Goal: Information Seeking & Learning: Learn about a topic

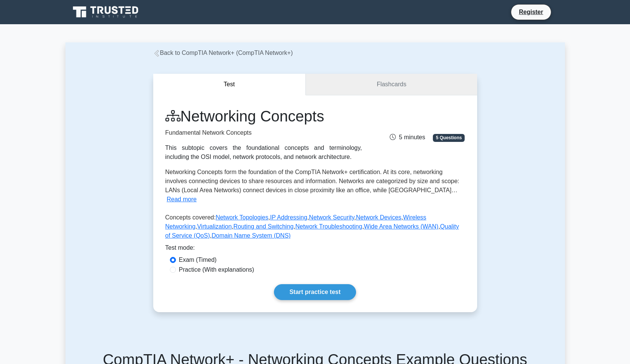
click at [389, 89] on link "Flashcards" at bounding box center [391, 85] width 171 height 22
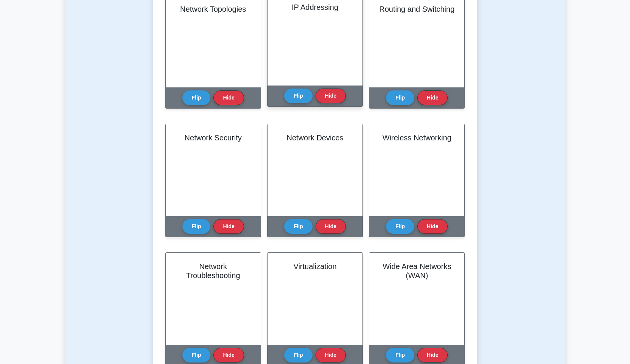
scroll to position [107, 0]
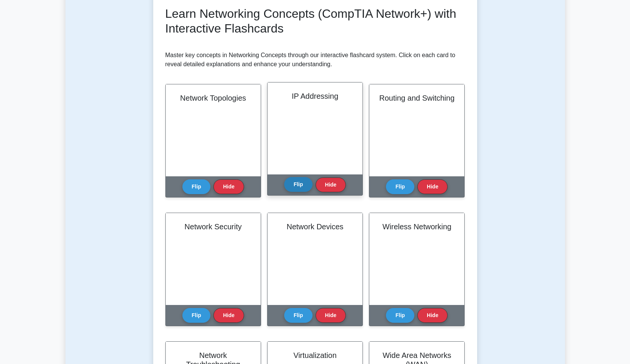
click at [294, 187] on button "Flip" at bounding box center [298, 184] width 28 height 15
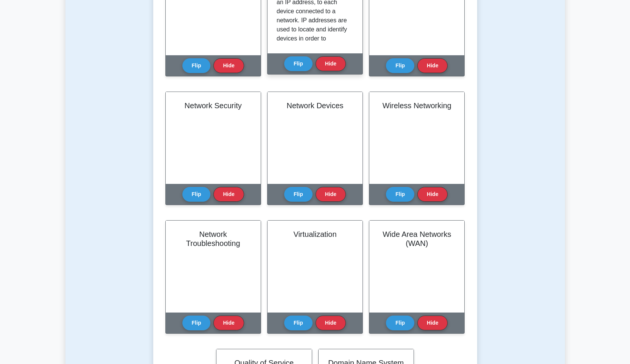
scroll to position [0, 0]
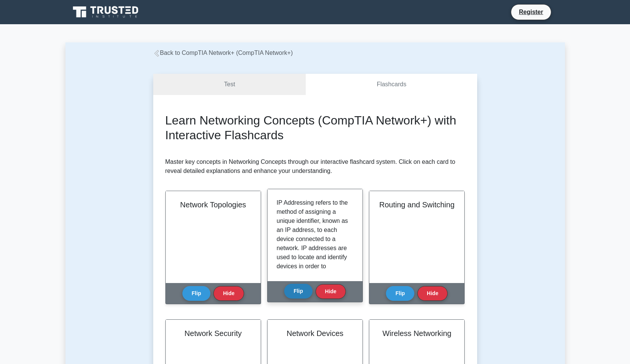
click at [302, 294] on button "Flip" at bounding box center [298, 291] width 28 height 15
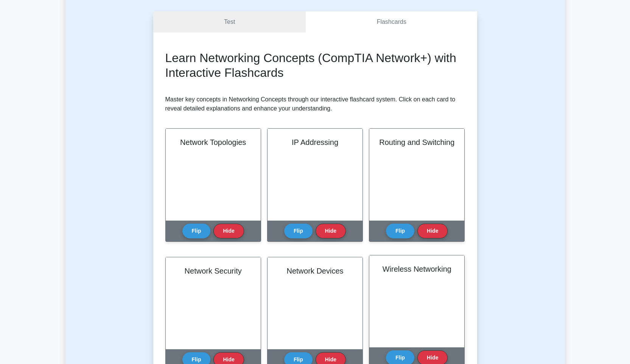
scroll to position [153, 0]
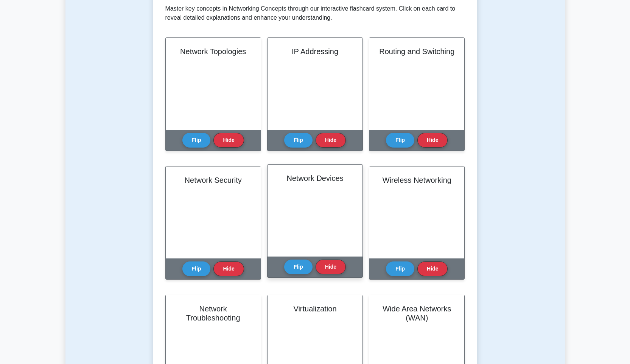
click at [284, 133] on button "Flip" at bounding box center [298, 140] width 28 height 15
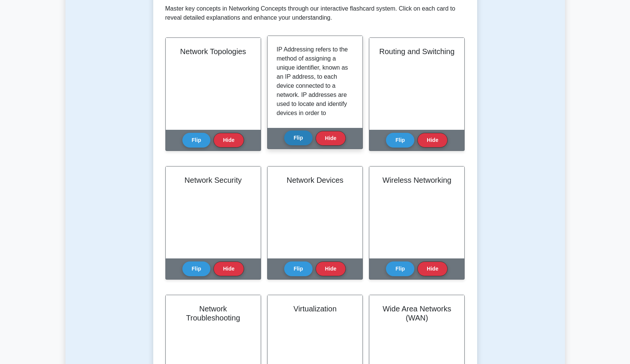
click at [293, 143] on button "Flip" at bounding box center [298, 138] width 28 height 15
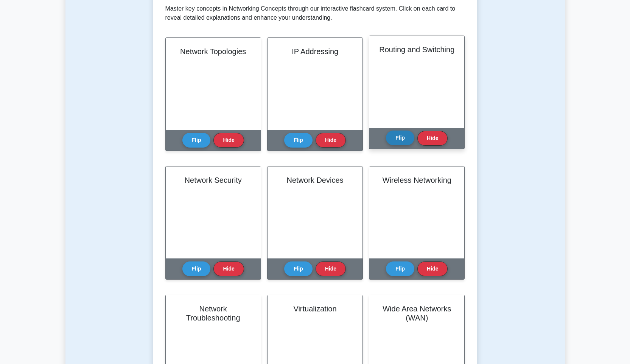
click at [401, 145] on button "Flip" at bounding box center [400, 138] width 28 height 15
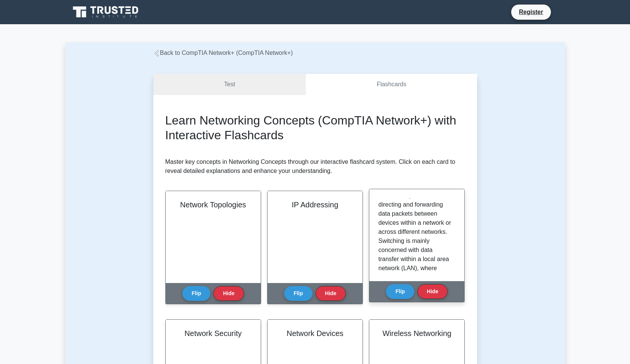
scroll to position [0, 0]
click at [386, 284] on button "Flip" at bounding box center [400, 291] width 28 height 15
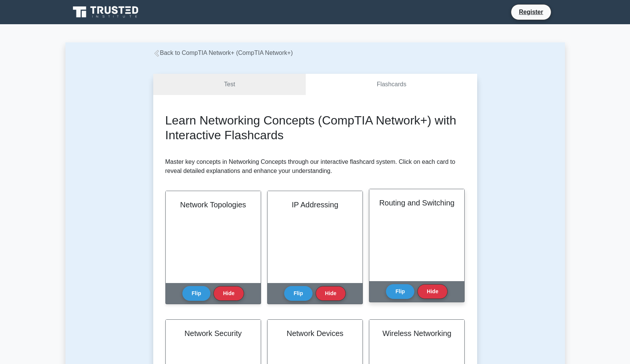
click at [386, 284] on button "Flip" at bounding box center [400, 291] width 28 height 15
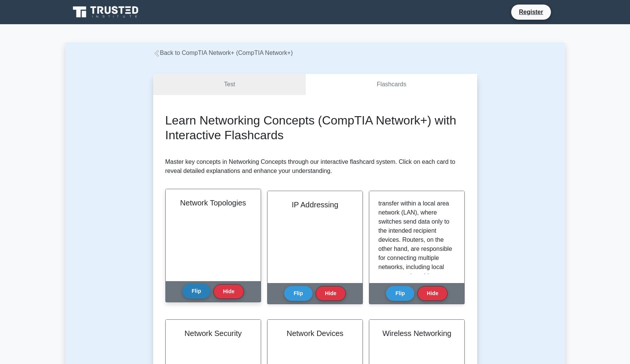
click at [200, 291] on button "Flip" at bounding box center [196, 291] width 28 height 15
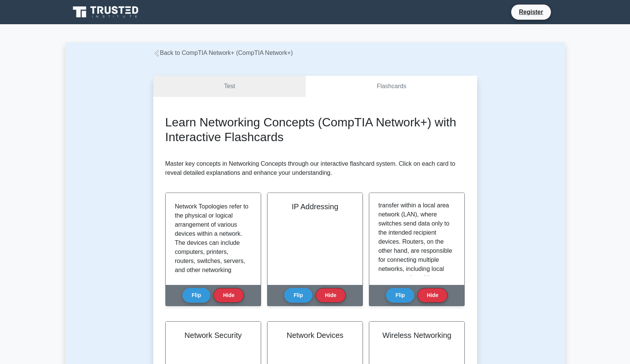
click at [182, 288] on button "Flip" at bounding box center [196, 295] width 28 height 15
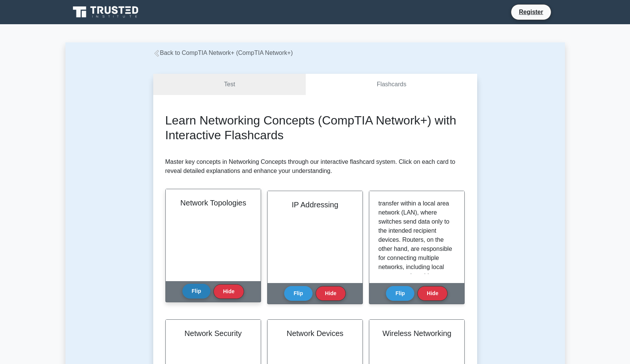
click at [201, 293] on button "Flip" at bounding box center [196, 291] width 28 height 15
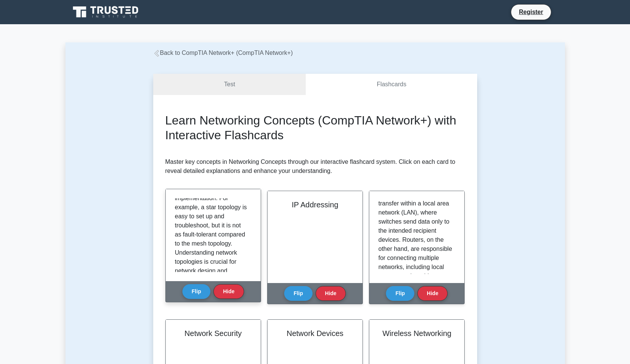
scroll to position [161, 0]
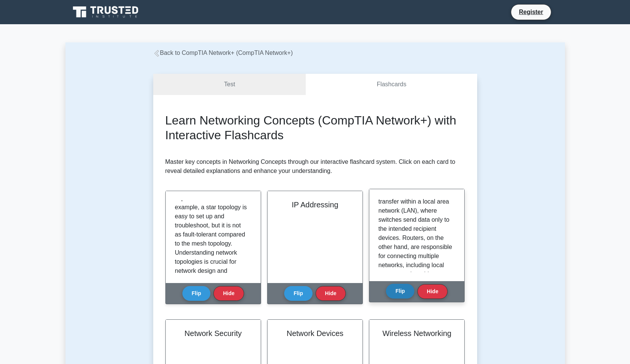
click at [401, 291] on button "Flip" at bounding box center [400, 291] width 28 height 15
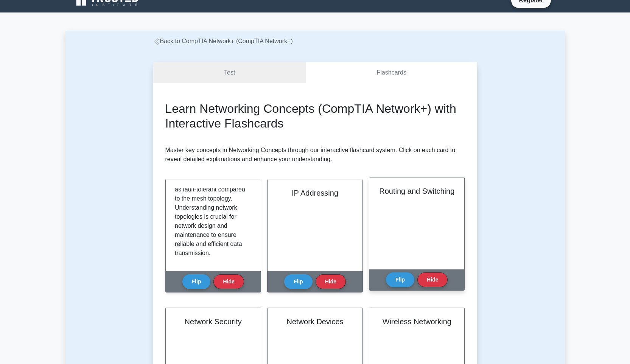
scroll to position [172, 0]
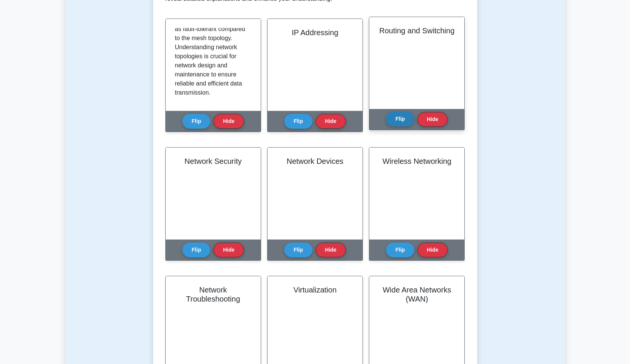
click at [397, 124] on button "Flip" at bounding box center [400, 119] width 28 height 15
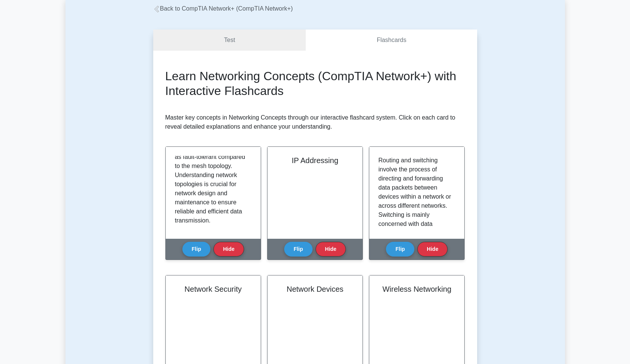
scroll to position [19, 0]
